Goal: Information Seeking & Learning: Learn about a topic

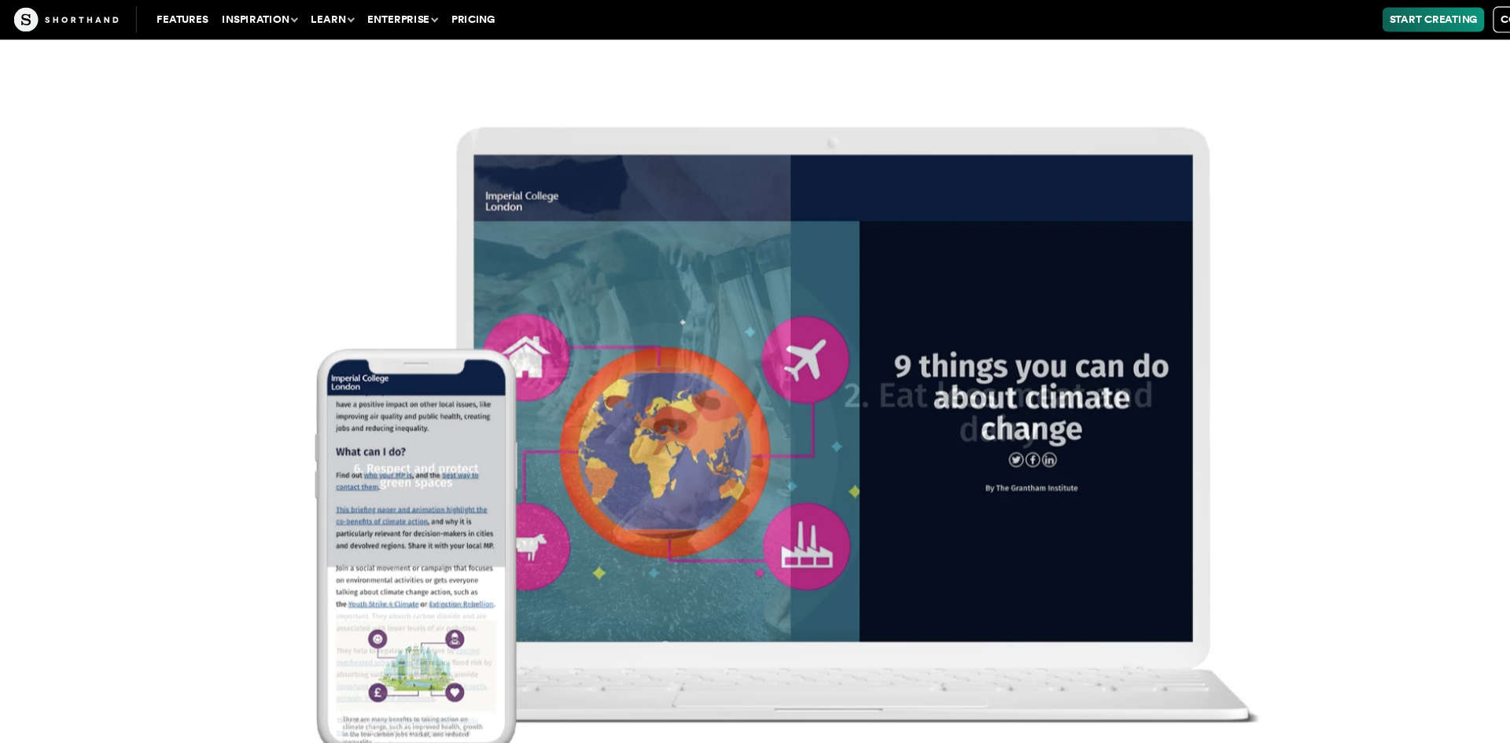
scroll to position [21821, 0]
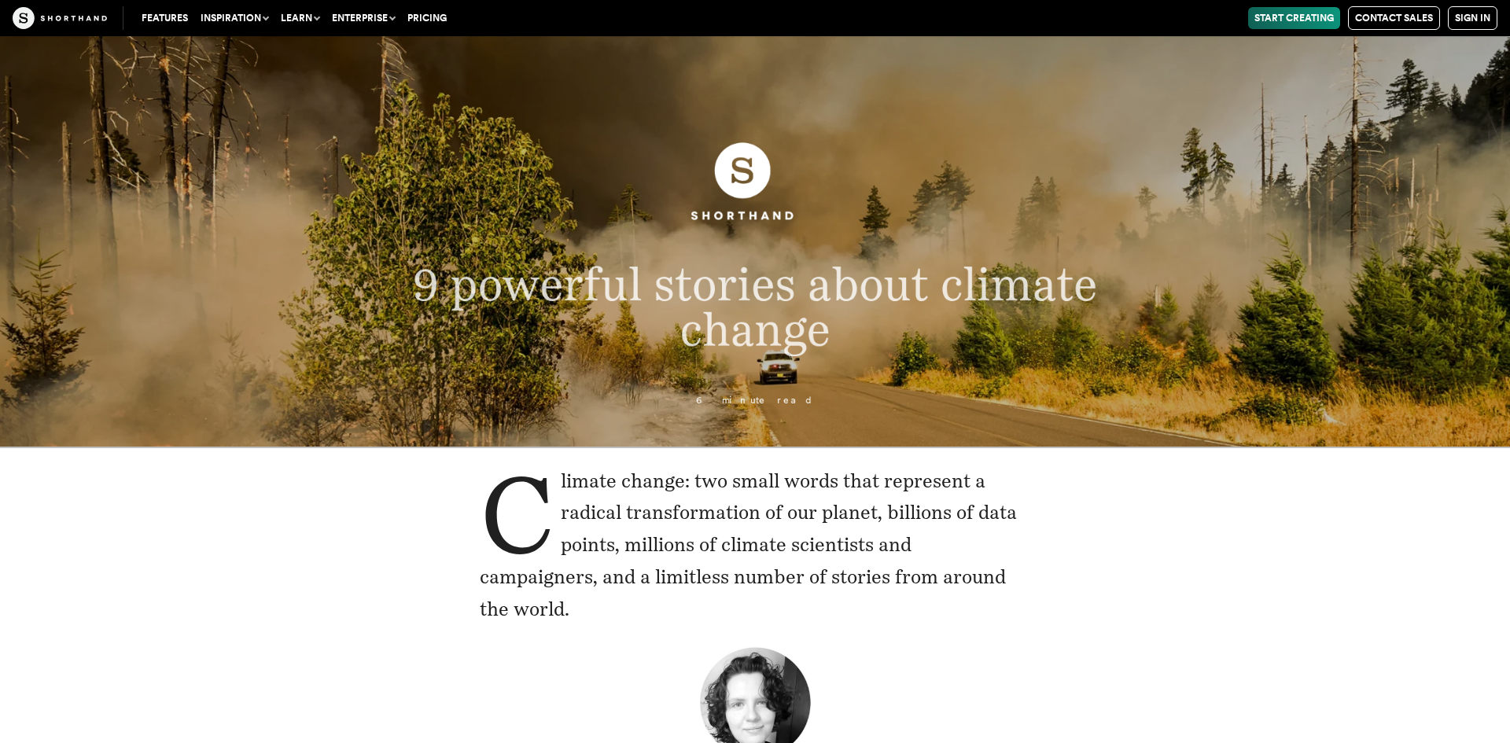
click at [303, 131] on header "9 powerful stories about climate change 6 minute read" at bounding box center [755, 241] width 1510 height 410
click at [1098, 80] on header "9 powerful stories about climate change 6 minute read" at bounding box center [755, 241] width 1510 height 410
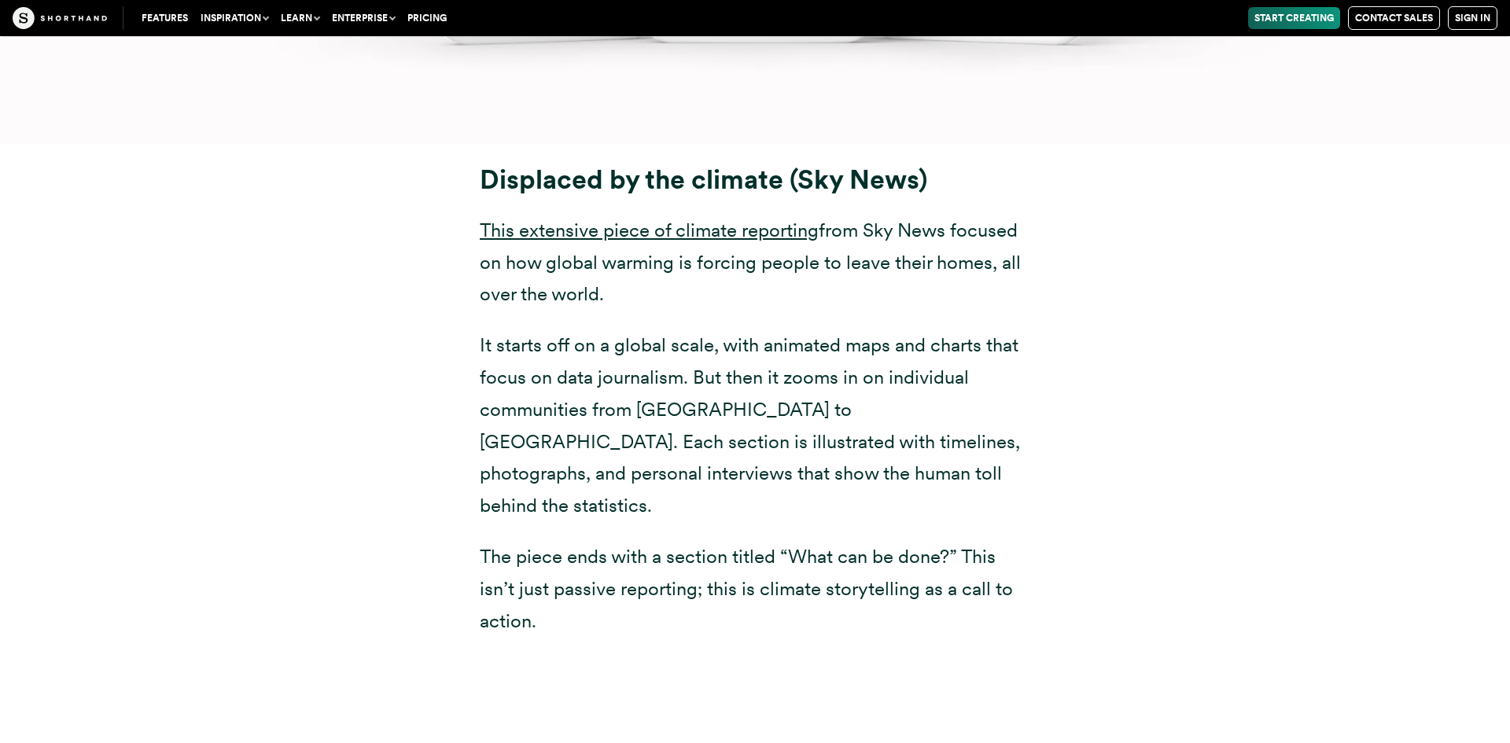
scroll to position [8452, 0]
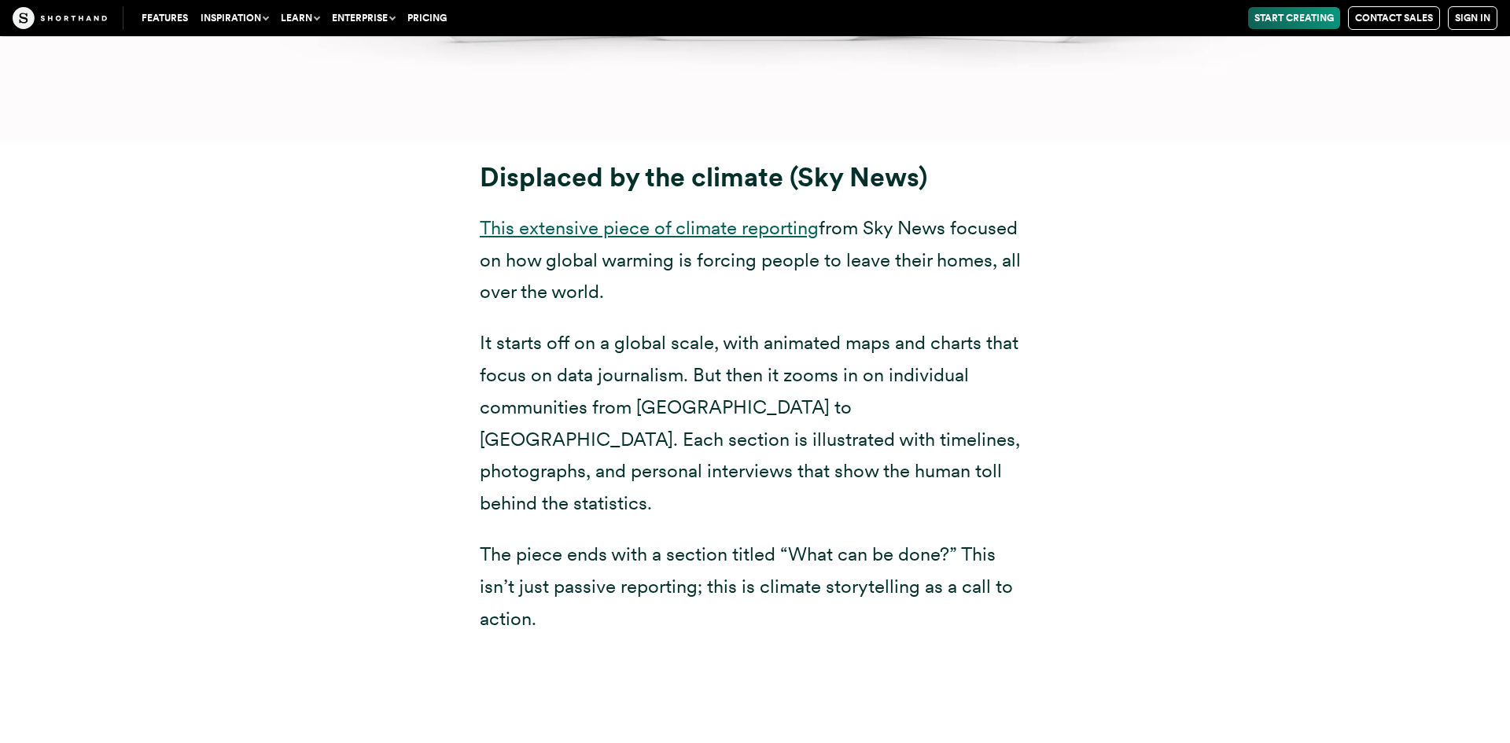
click at [594, 225] on link "This extensive piece of climate reporting" at bounding box center [649, 227] width 339 height 23
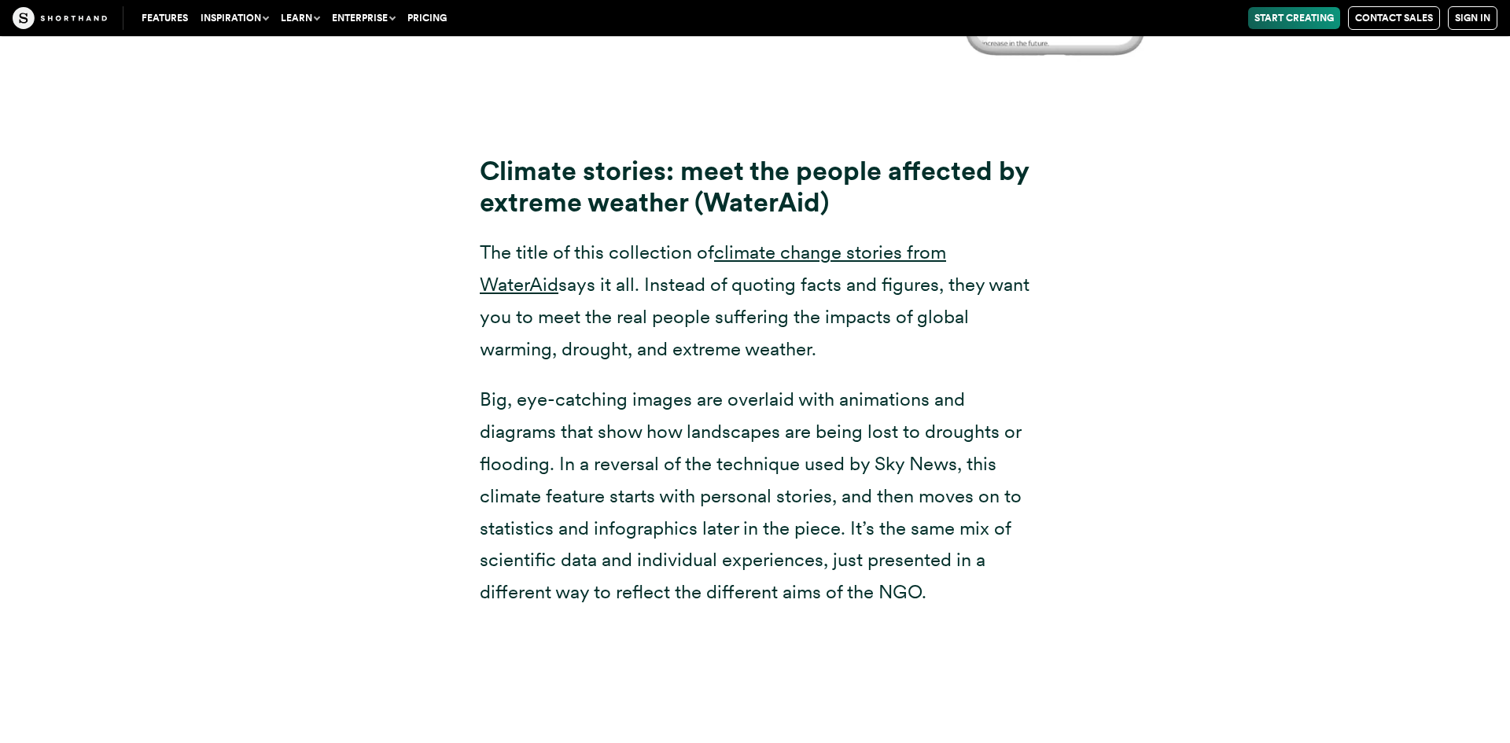
scroll to position [10405, 0]
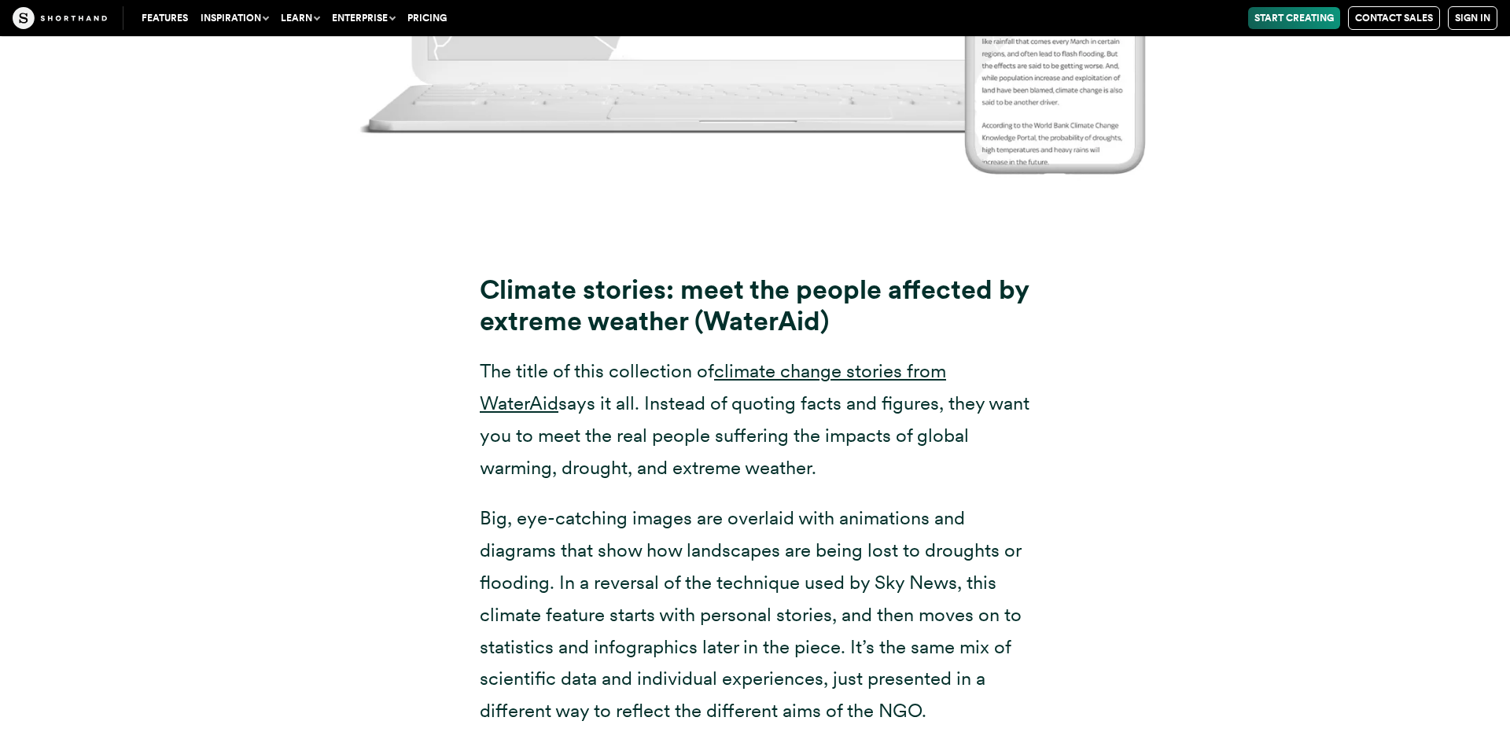
click at [93, 391] on div "Climate stories: meet the people affected by extreme weather (WaterAid) The tit…" at bounding box center [755, 484] width 1510 height 523
click at [874, 359] on link "climate change stories from WaterAid" at bounding box center [713, 386] width 466 height 55
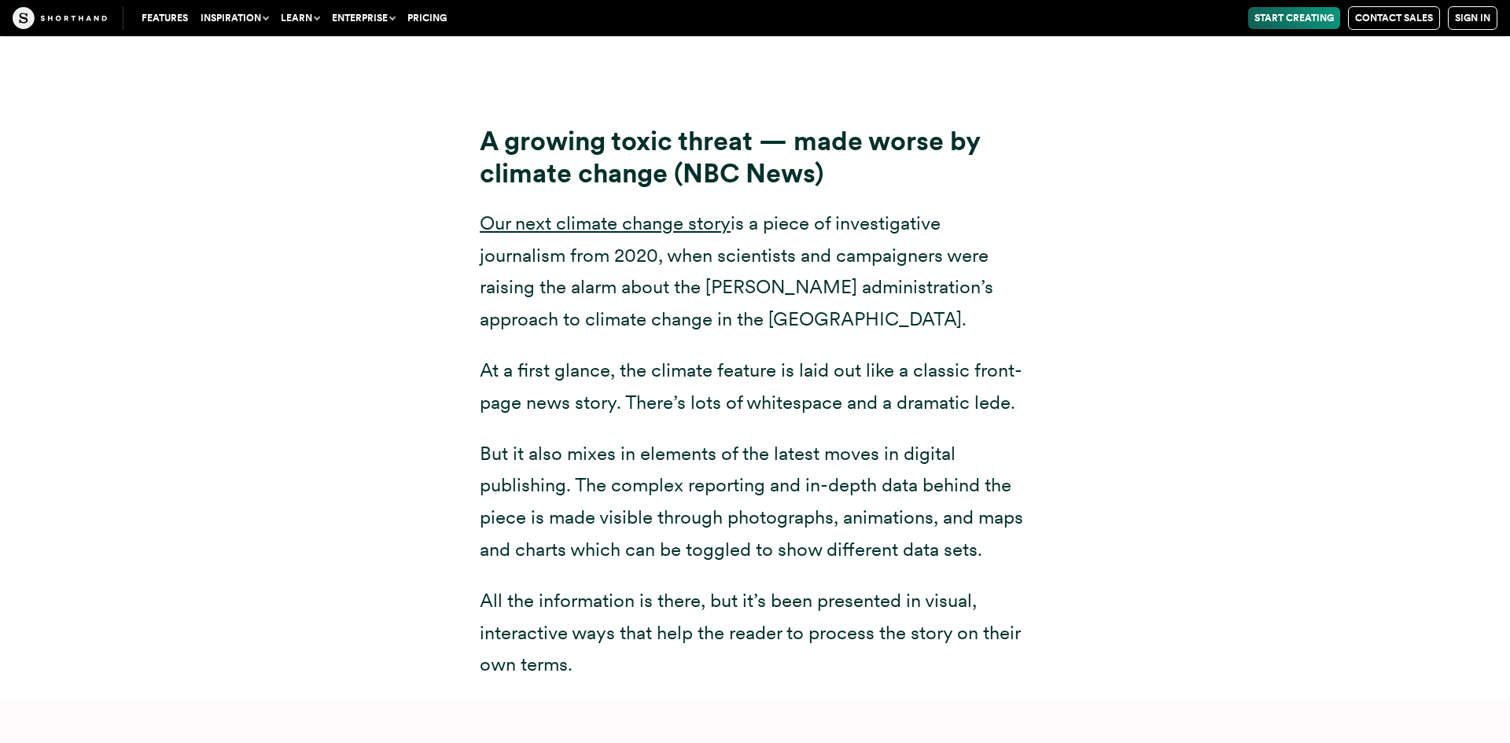
scroll to position [12573, 0]
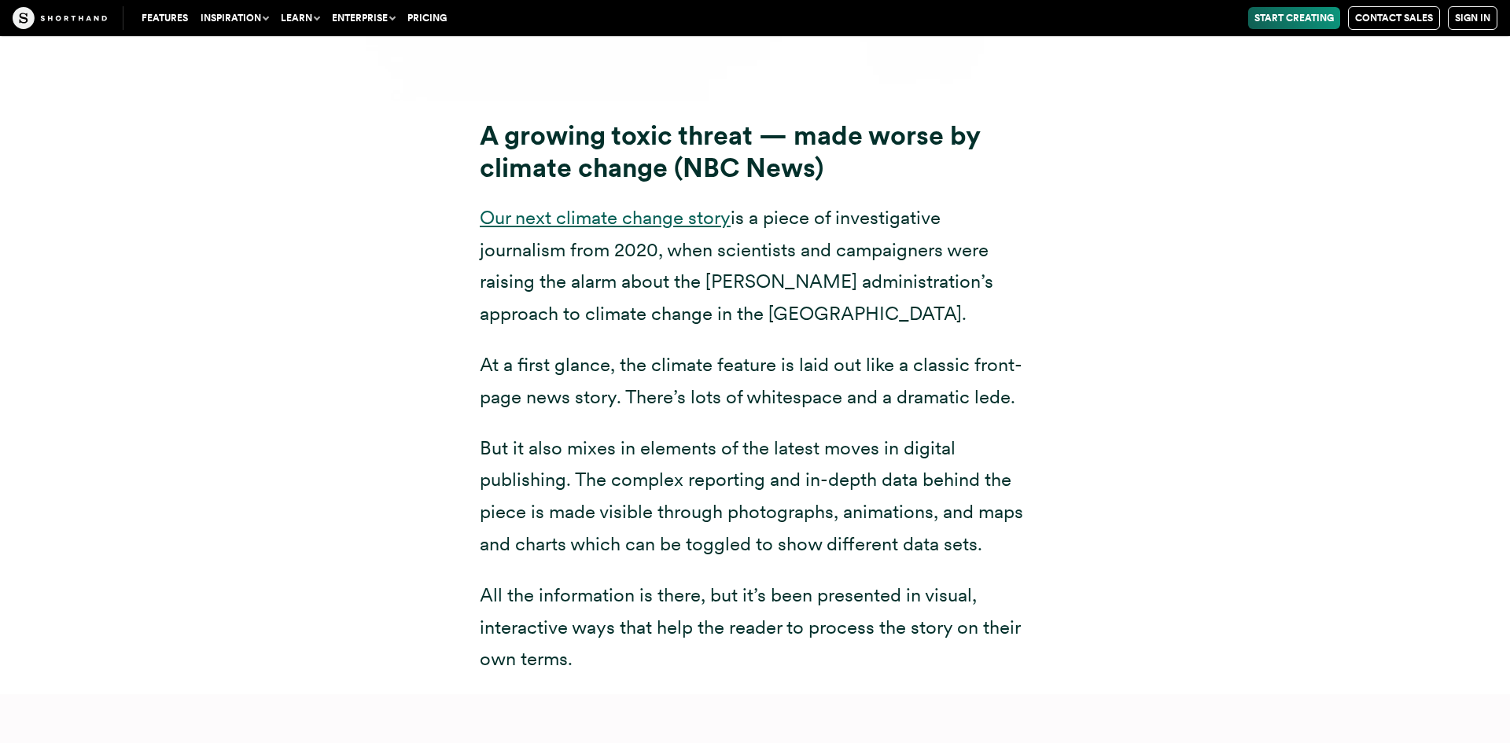
click at [665, 206] on link "Our next climate change story" at bounding box center [605, 217] width 251 height 23
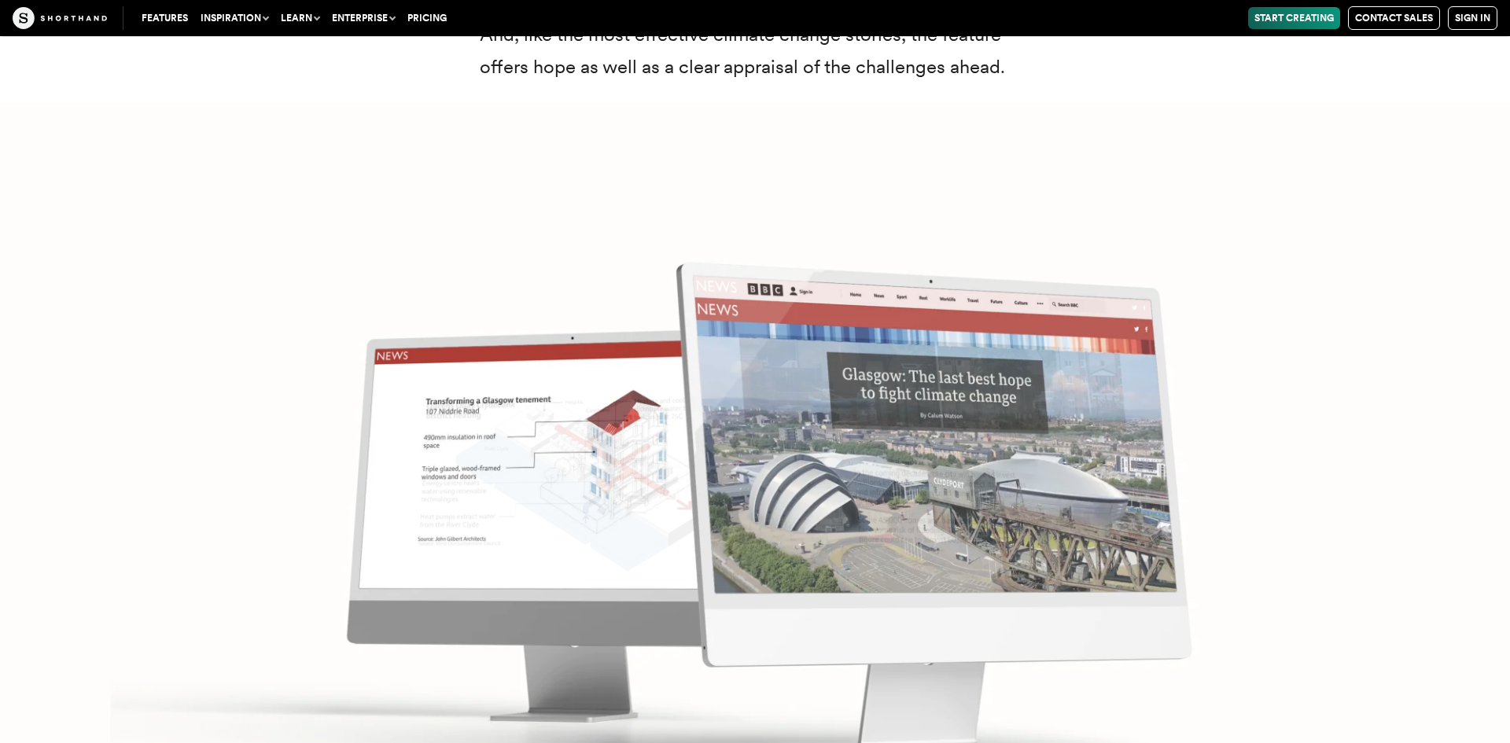
scroll to position [23885, 0]
